Goal: Navigation & Orientation: Find specific page/section

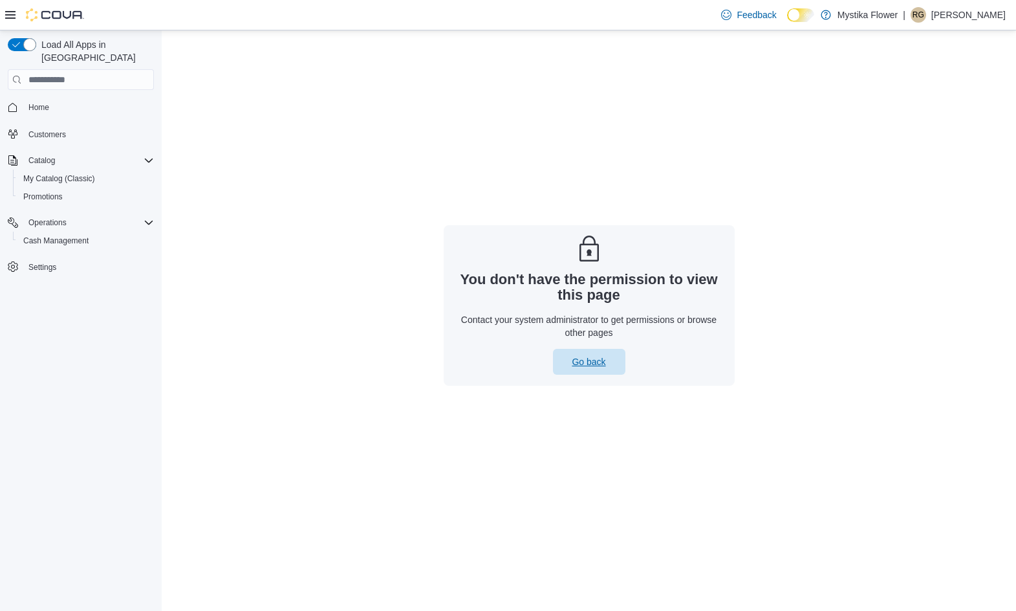
click at [615, 364] on span "Go back" at bounding box center [589, 362] width 57 height 26
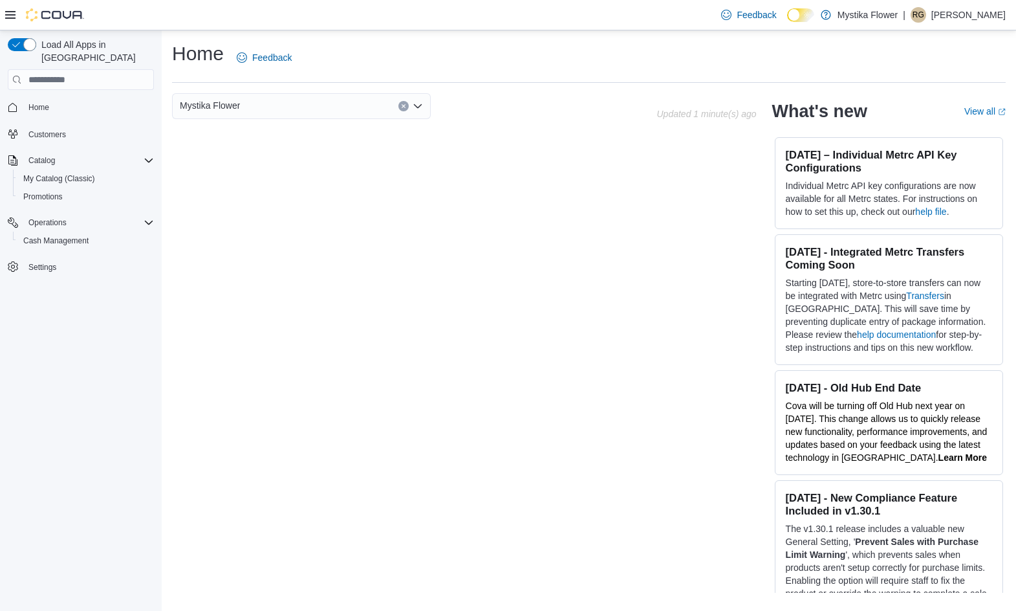
click at [942, 12] on p "Rachael Gonzalez" at bounding box center [969, 15] width 74 height 16
click at [933, 129] on span "Sign Out" at bounding box center [922, 126] width 35 height 13
